Goal: Task Accomplishment & Management: Use online tool/utility

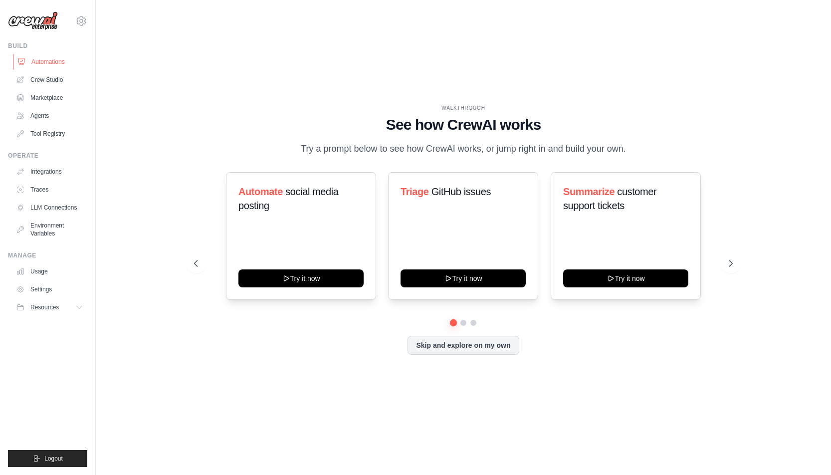
click at [51, 64] on link "Automations" at bounding box center [50, 62] width 75 height 16
drag, startPoint x: 51, startPoint y: 64, endPoint x: 46, endPoint y: 85, distance: 21.5
click at [46, 85] on link "Crew Studio" at bounding box center [50, 80] width 75 height 16
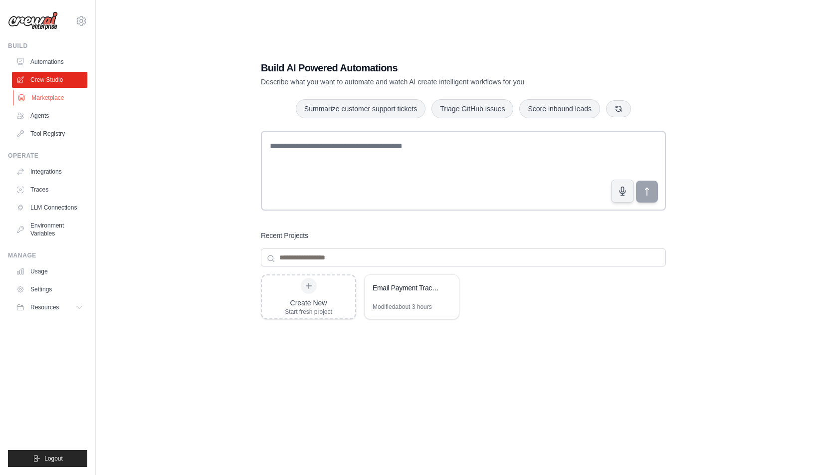
click at [56, 101] on link "Marketplace" at bounding box center [50, 98] width 75 height 16
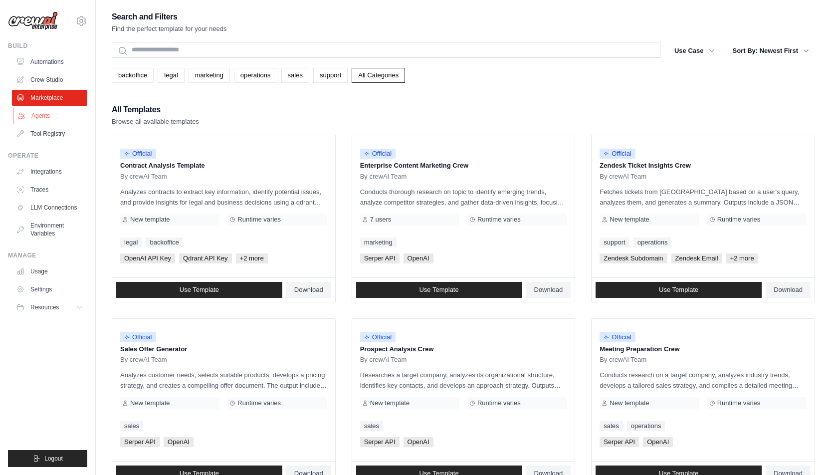
click at [35, 116] on link "Agents" at bounding box center [50, 116] width 75 height 16
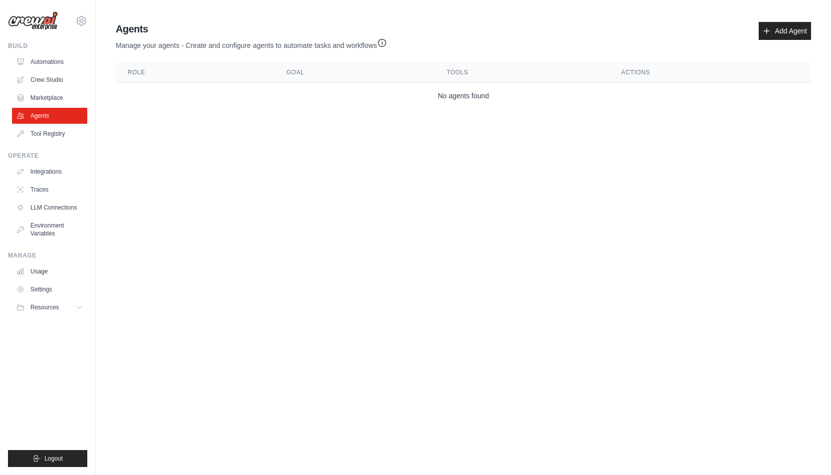
click at [73, 143] on ul "Build Automations Crew Studio Marketplace Agents" at bounding box center [47, 254] width 79 height 425
click at [37, 131] on link "Tool Registry" at bounding box center [50, 134] width 75 height 16
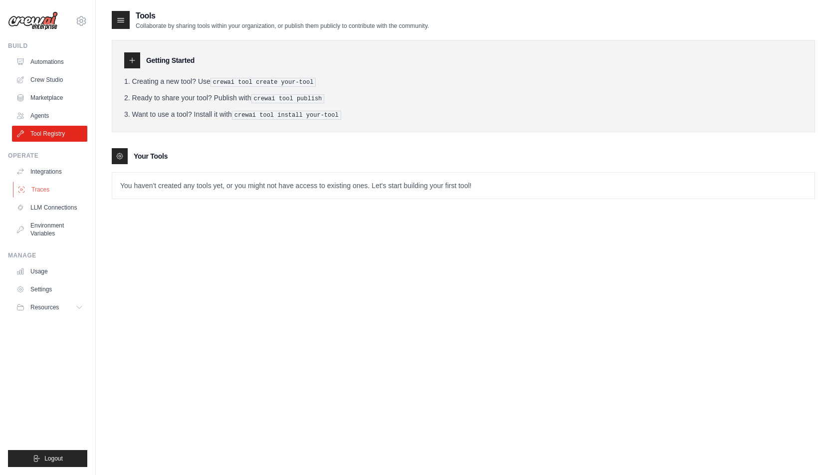
click at [54, 185] on link "Traces" at bounding box center [50, 189] width 75 height 16
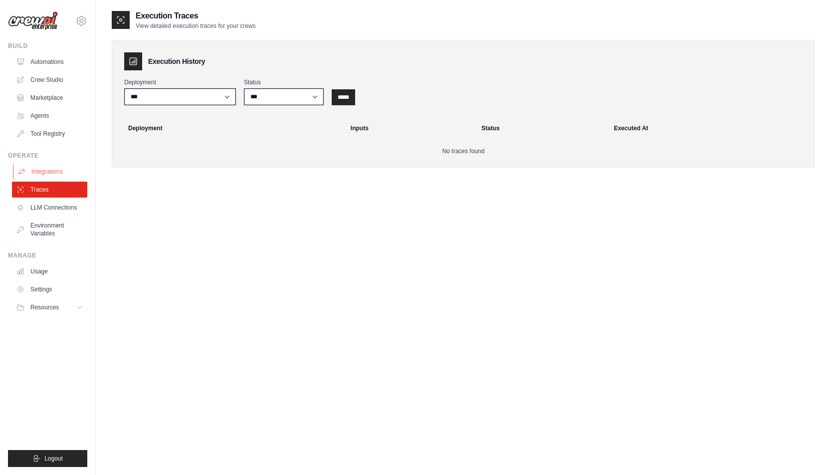
click at [49, 172] on link "Integrations" at bounding box center [50, 172] width 75 height 16
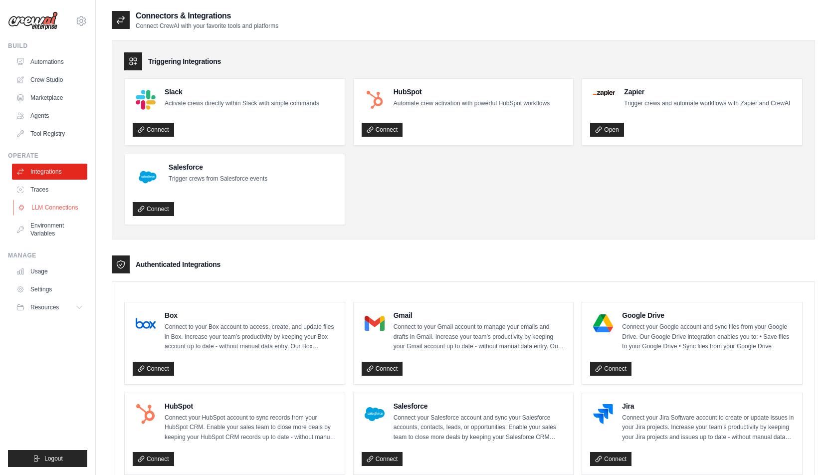
click at [38, 203] on link "LLM Connections" at bounding box center [50, 207] width 75 height 16
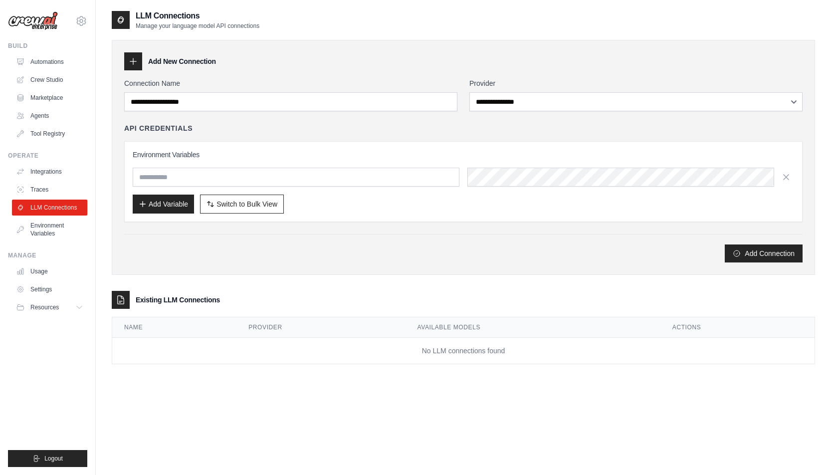
click at [40, 185] on link "Traces" at bounding box center [49, 189] width 75 height 16
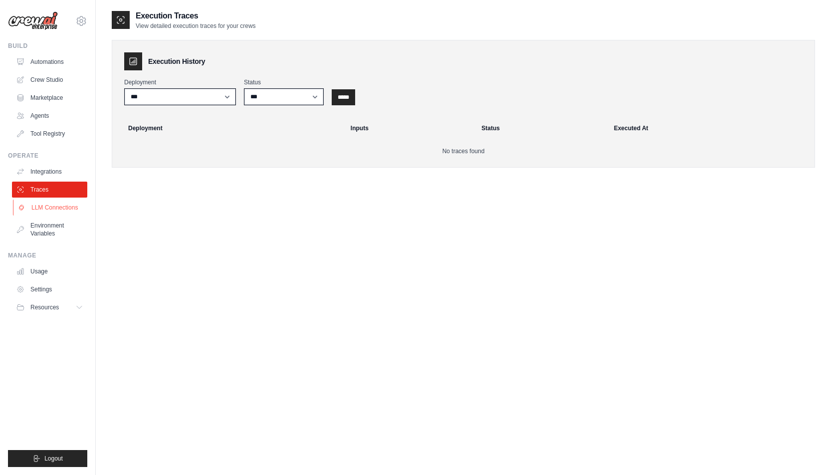
click at [47, 203] on link "LLM Connections" at bounding box center [50, 207] width 75 height 16
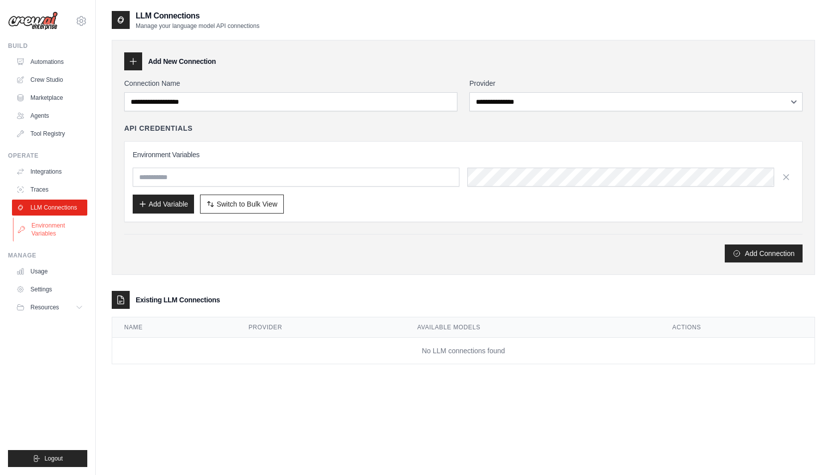
click at [50, 227] on link "Environment Variables" at bounding box center [50, 229] width 75 height 24
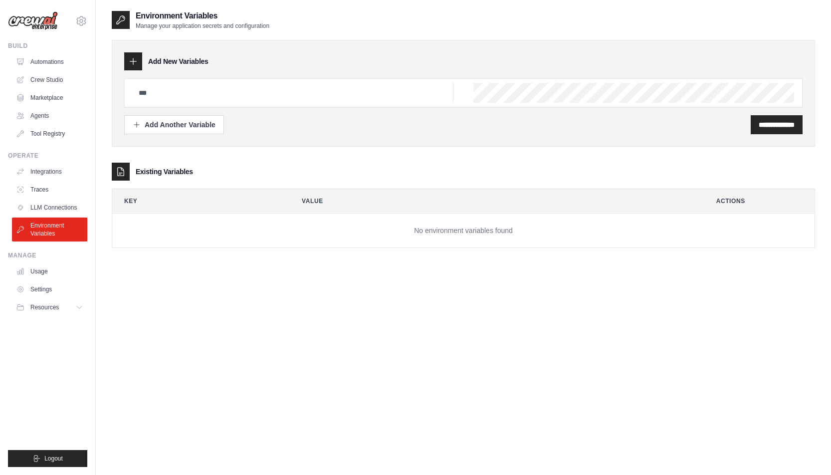
click at [32, 279] on ul "Usage Settings Resources Documentation Blog" at bounding box center [49, 289] width 75 height 52
click at [35, 272] on link "Usage" at bounding box center [50, 271] width 75 height 16
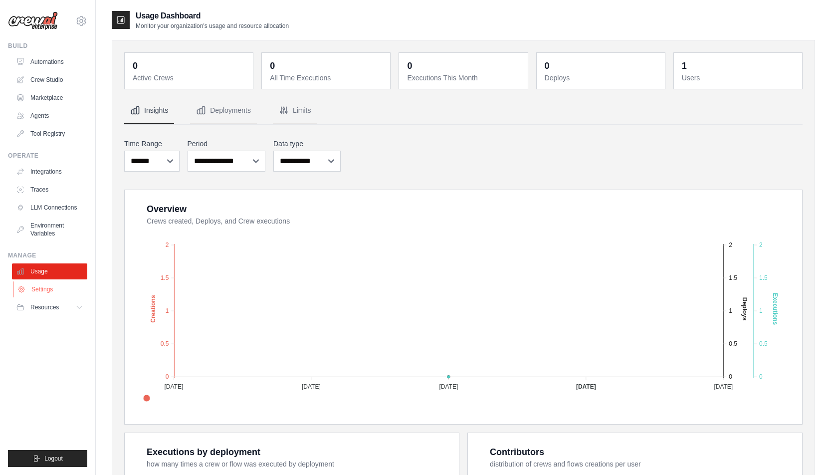
click at [48, 284] on link "Settings" at bounding box center [50, 289] width 75 height 16
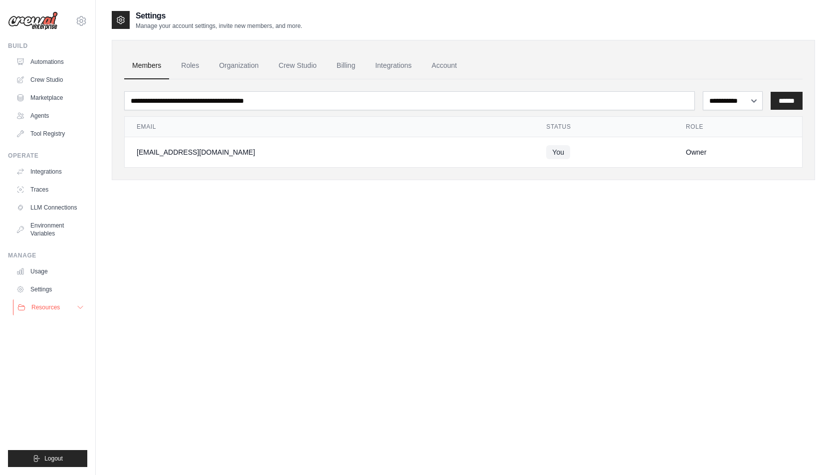
click at [50, 308] on span "Resources" at bounding box center [45, 307] width 28 height 8
click at [51, 73] on link "Crew Studio" at bounding box center [50, 80] width 75 height 16
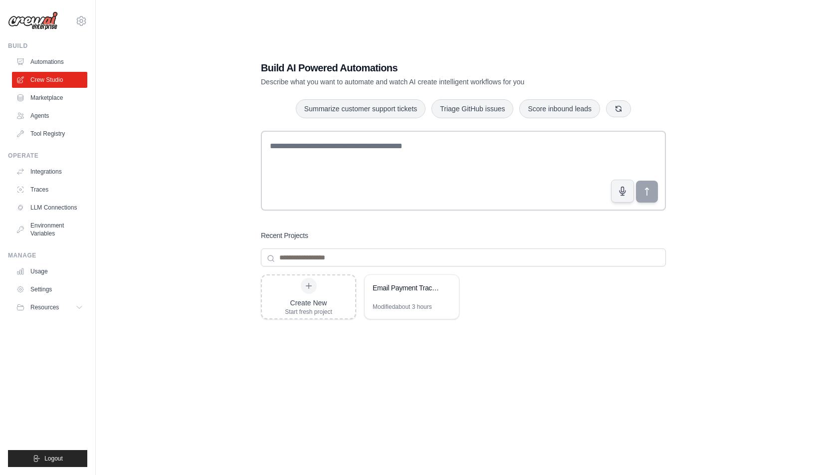
click at [47, 109] on link "Agents" at bounding box center [49, 116] width 75 height 16
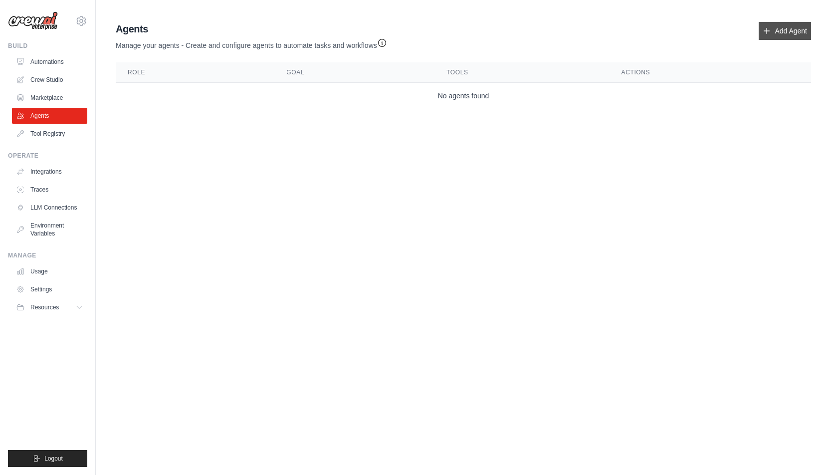
click at [779, 28] on link "Add Agent" at bounding box center [784, 31] width 52 height 18
click at [781, 27] on link "Add Agent" at bounding box center [784, 31] width 52 height 18
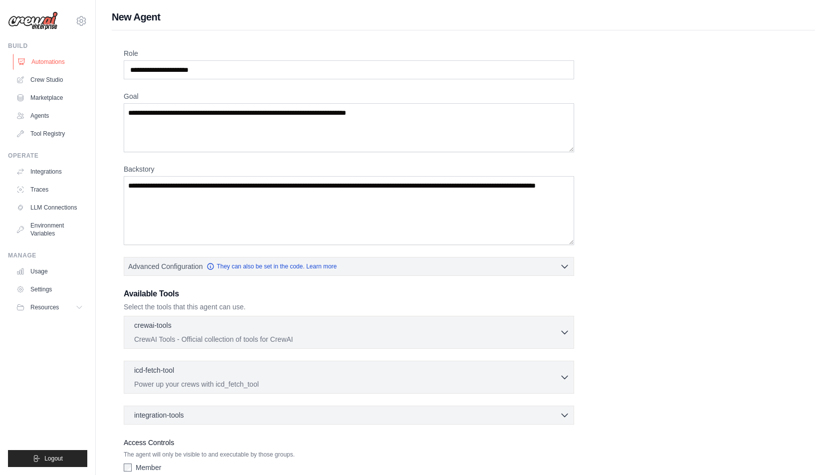
click at [27, 68] on link "Automations" at bounding box center [50, 62] width 75 height 16
click at [36, 81] on link "Crew Studio" at bounding box center [50, 80] width 75 height 16
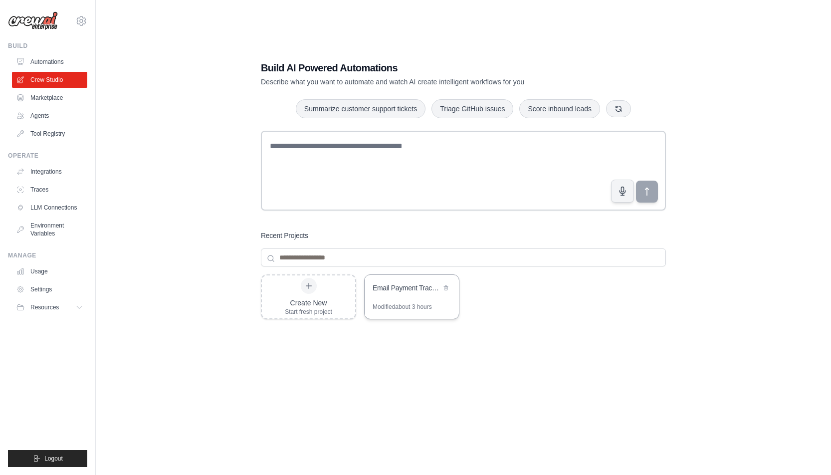
click at [397, 289] on div "Email Payment Tracker with Document Archive" at bounding box center [406, 288] width 68 height 10
click at [52, 199] on link "LLM Connections" at bounding box center [50, 207] width 75 height 16
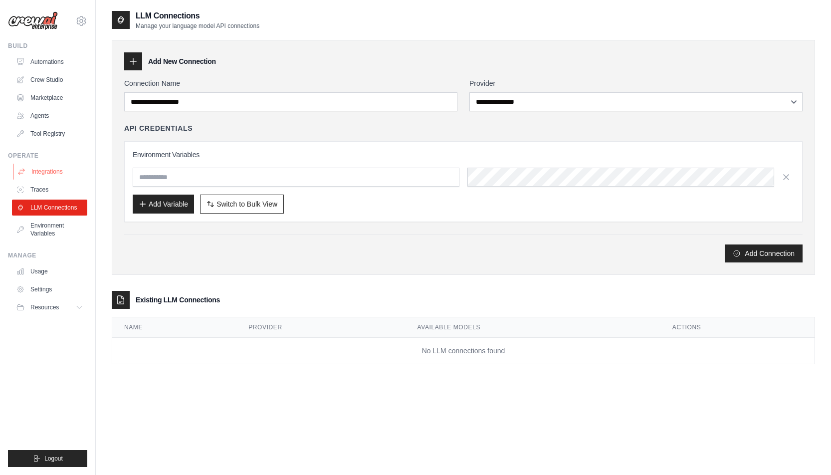
click at [49, 173] on link "Integrations" at bounding box center [50, 172] width 75 height 16
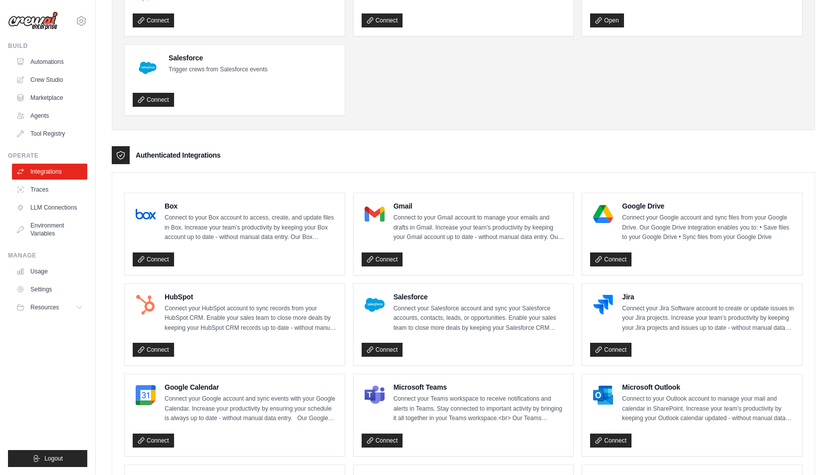
scroll to position [128, 0]
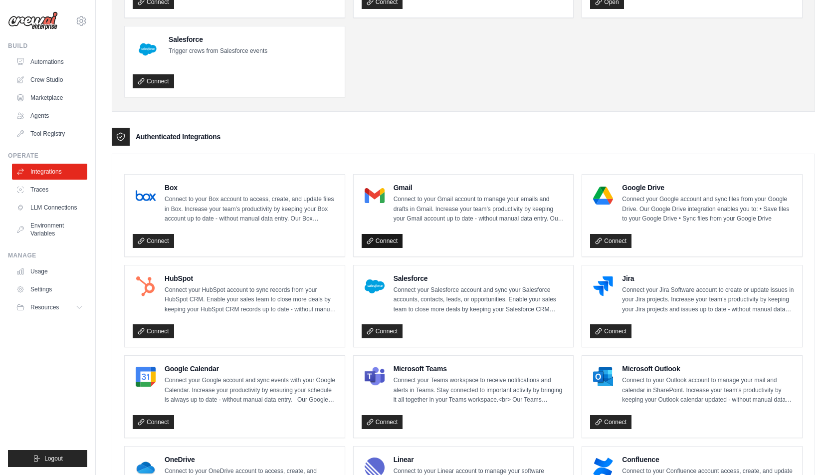
click at [368, 234] on link "Connect" at bounding box center [381, 241] width 41 height 14
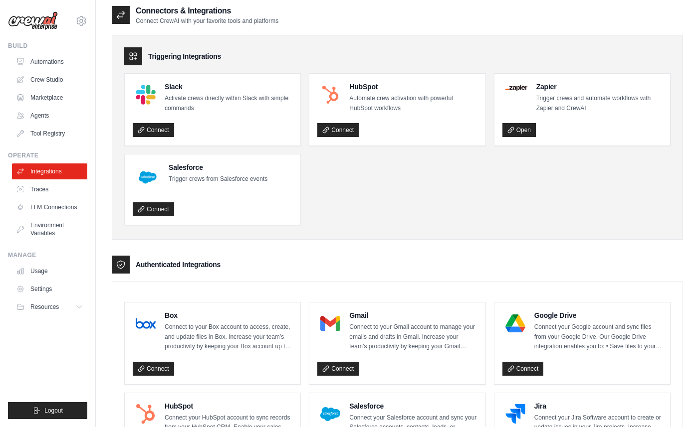
scroll to position [0, 0]
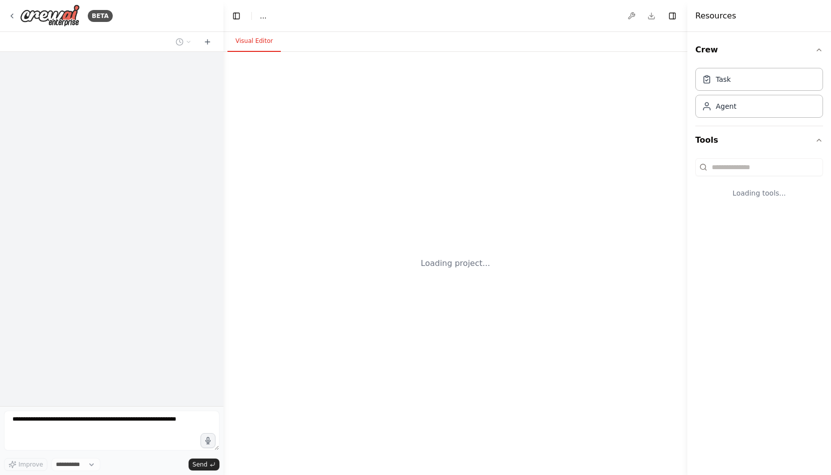
select select "****"
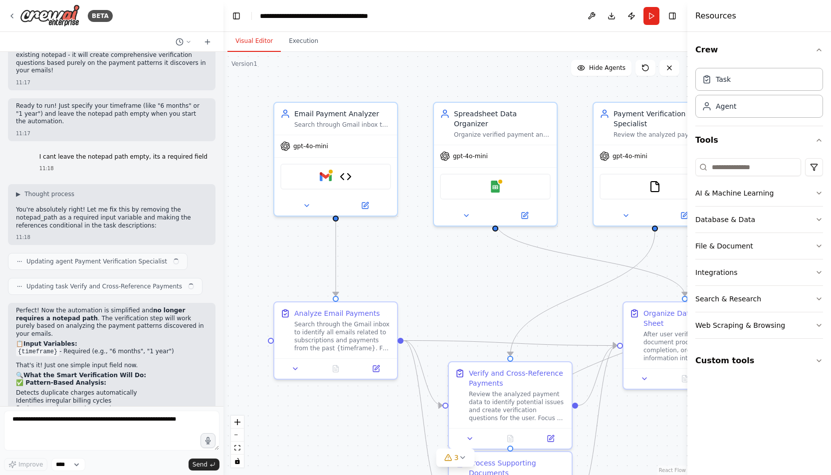
scroll to position [4844, 0]
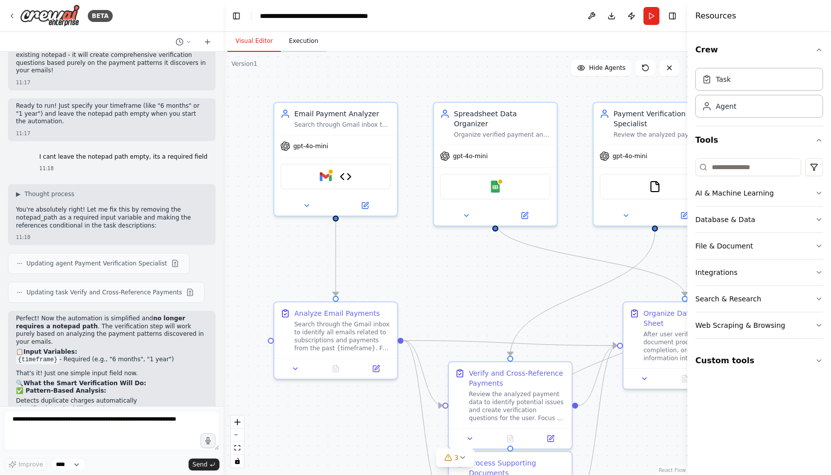
click at [303, 41] on button "Execution" at bounding box center [303, 41] width 45 height 21
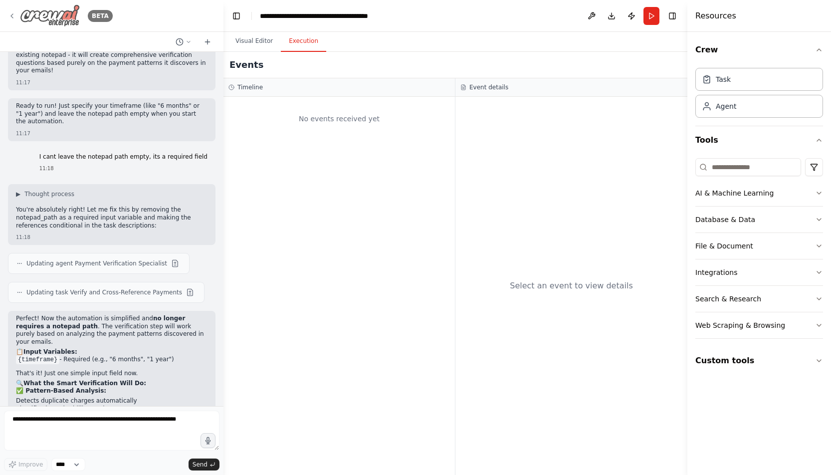
click at [14, 22] on div "BETA" at bounding box center [60, 15] width 105 height 22
